Goal: Obtain resource: Obtain resource

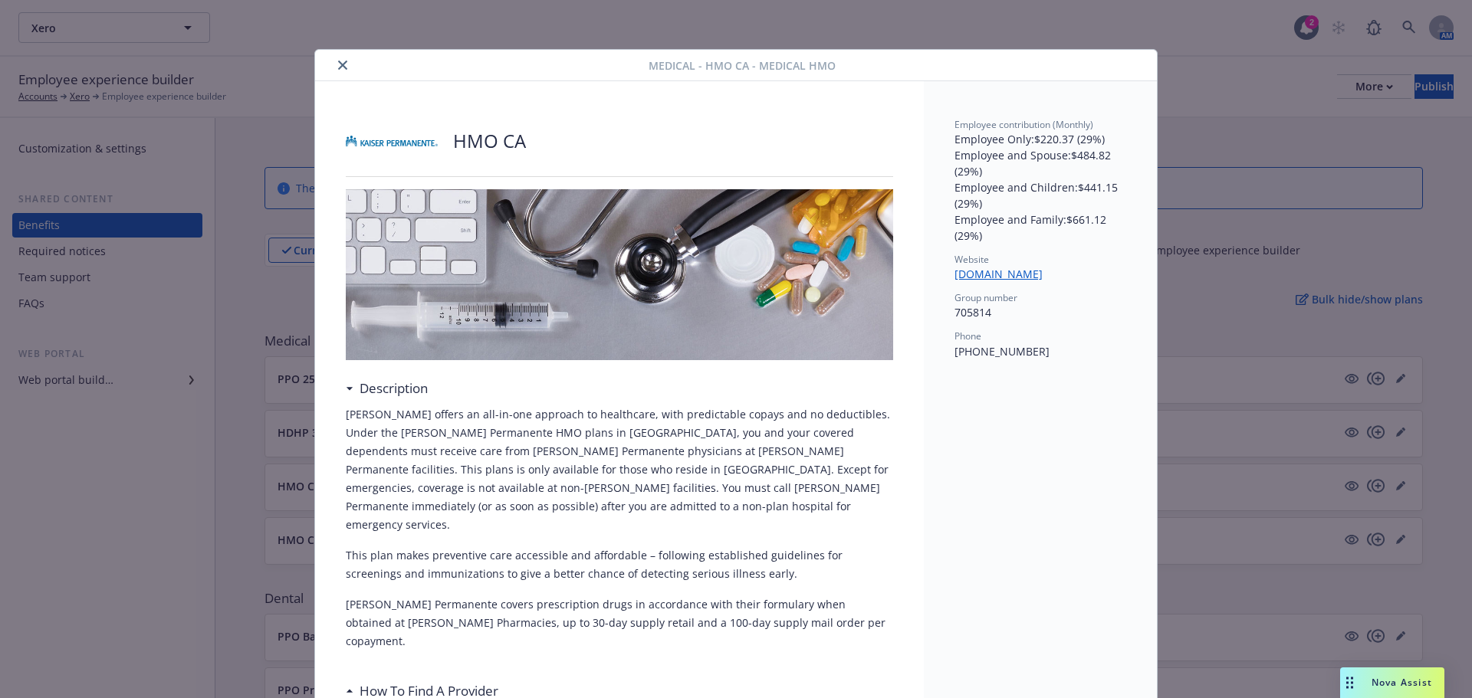
scroll to position [353, 0]
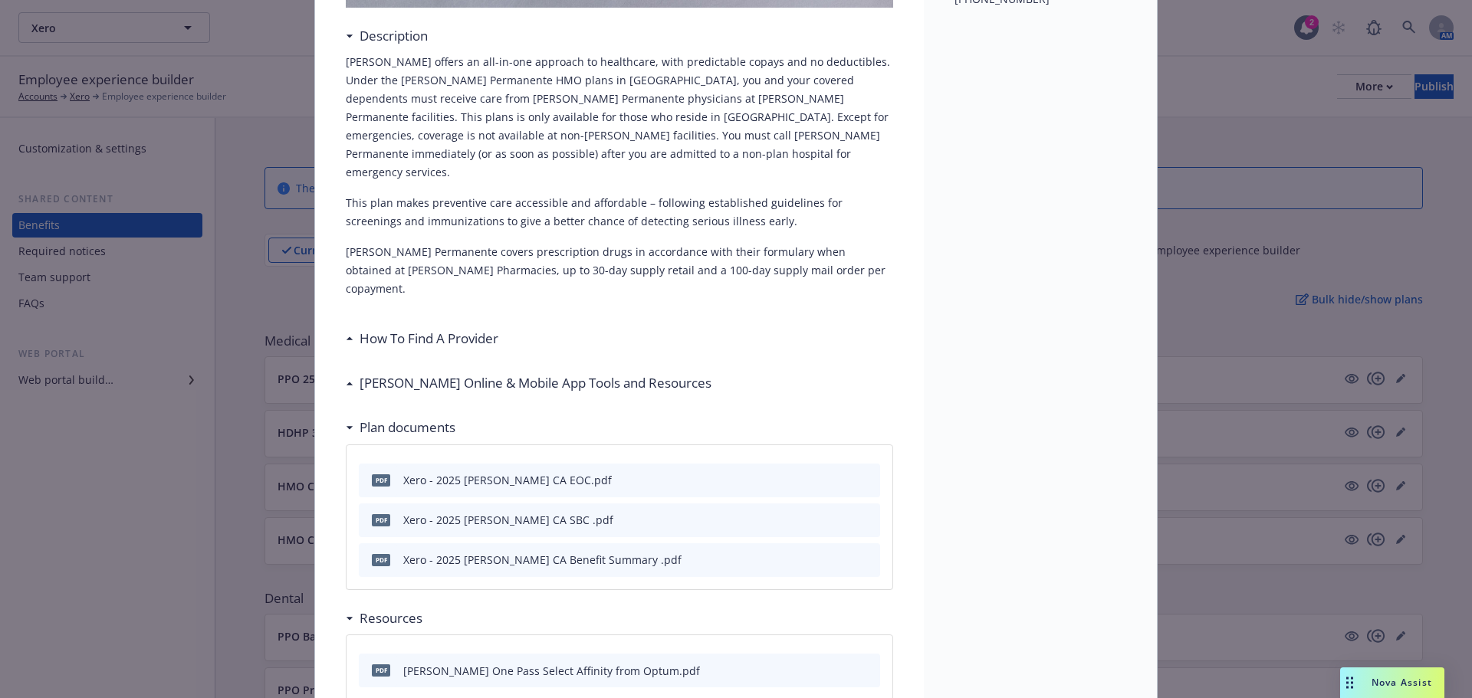
click at [867, 472] on button "preview file" at bounding box center [865, 479] width 17 height 14
click at [859, 514] on icon "preview file" at bounding box center [866, 519] width 14 height 11
click at [573, 552] on div "Xero - 2025 [PERSON_NAME] CA Benefit Summary .pdf" at bounding box center [542, 560] width 278 height 16
click at [862, 554] on icon "preview file" at bounding box center [866, 559] width 14 height 11
